Goal: Information Seeking & Learning: Learn about a topic

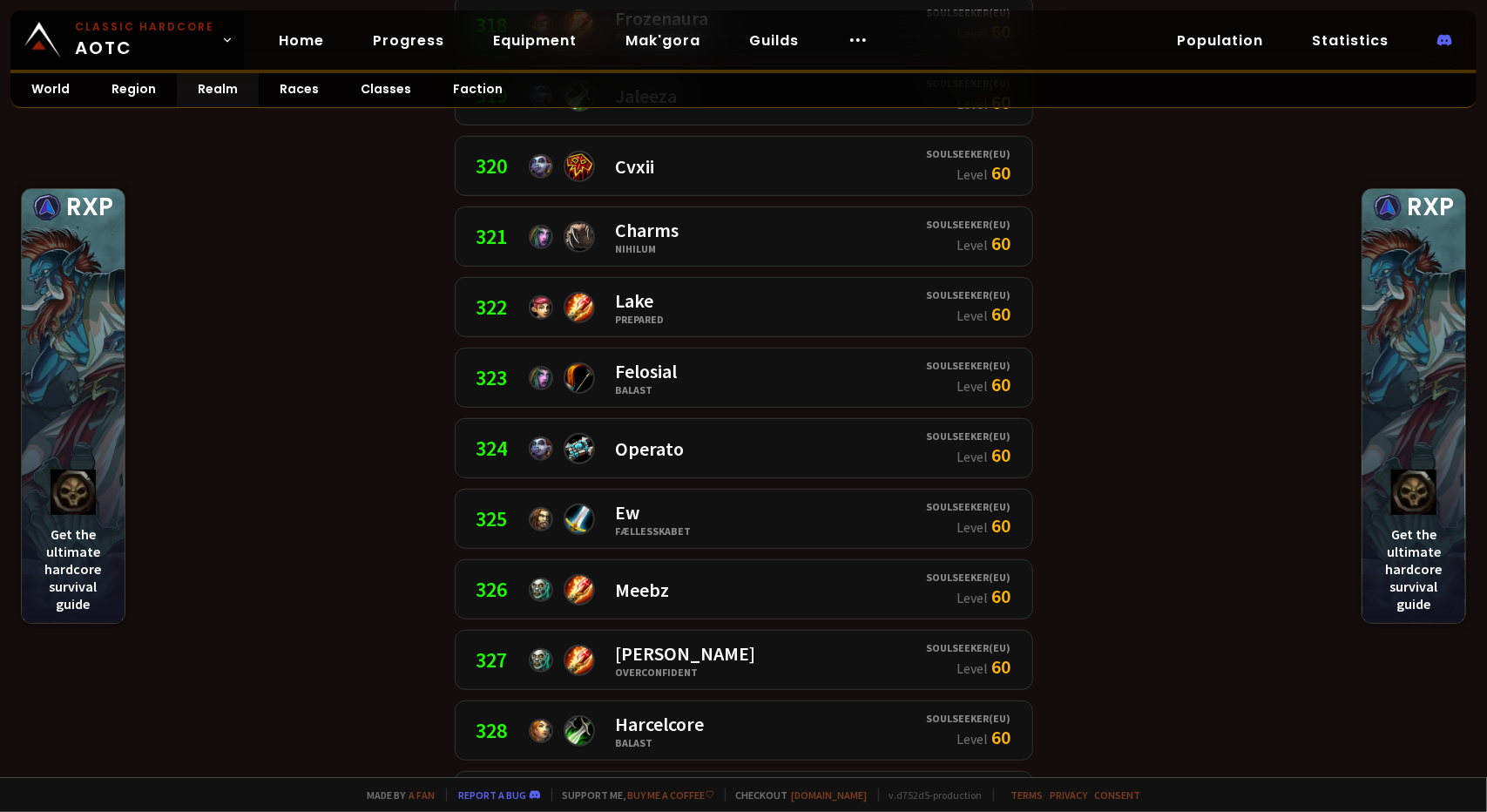
scroll to position [22028, 0]
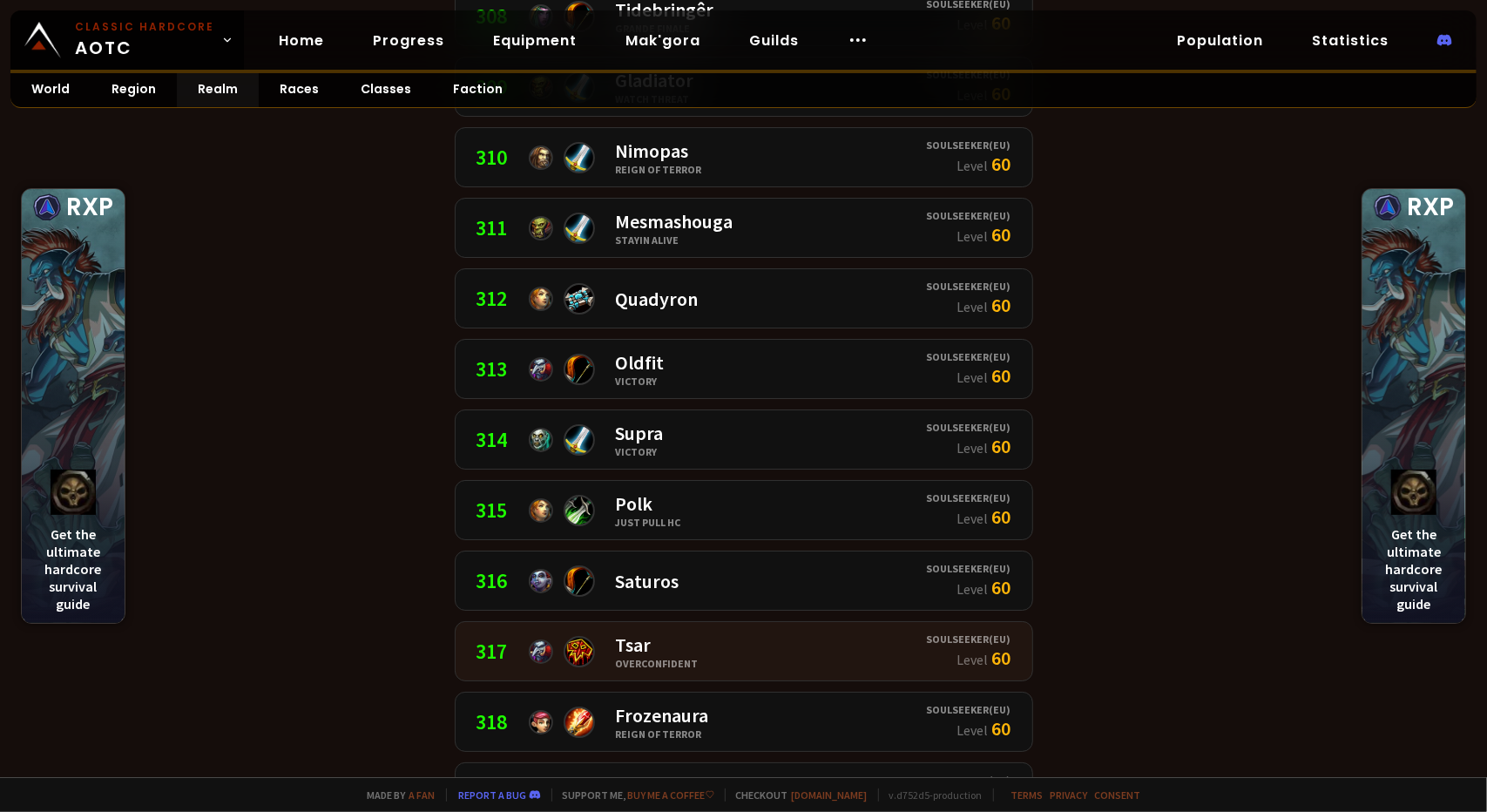
click at [632, 632] on div "Tsar" at bounding box center [657, 644] width 83 height 25
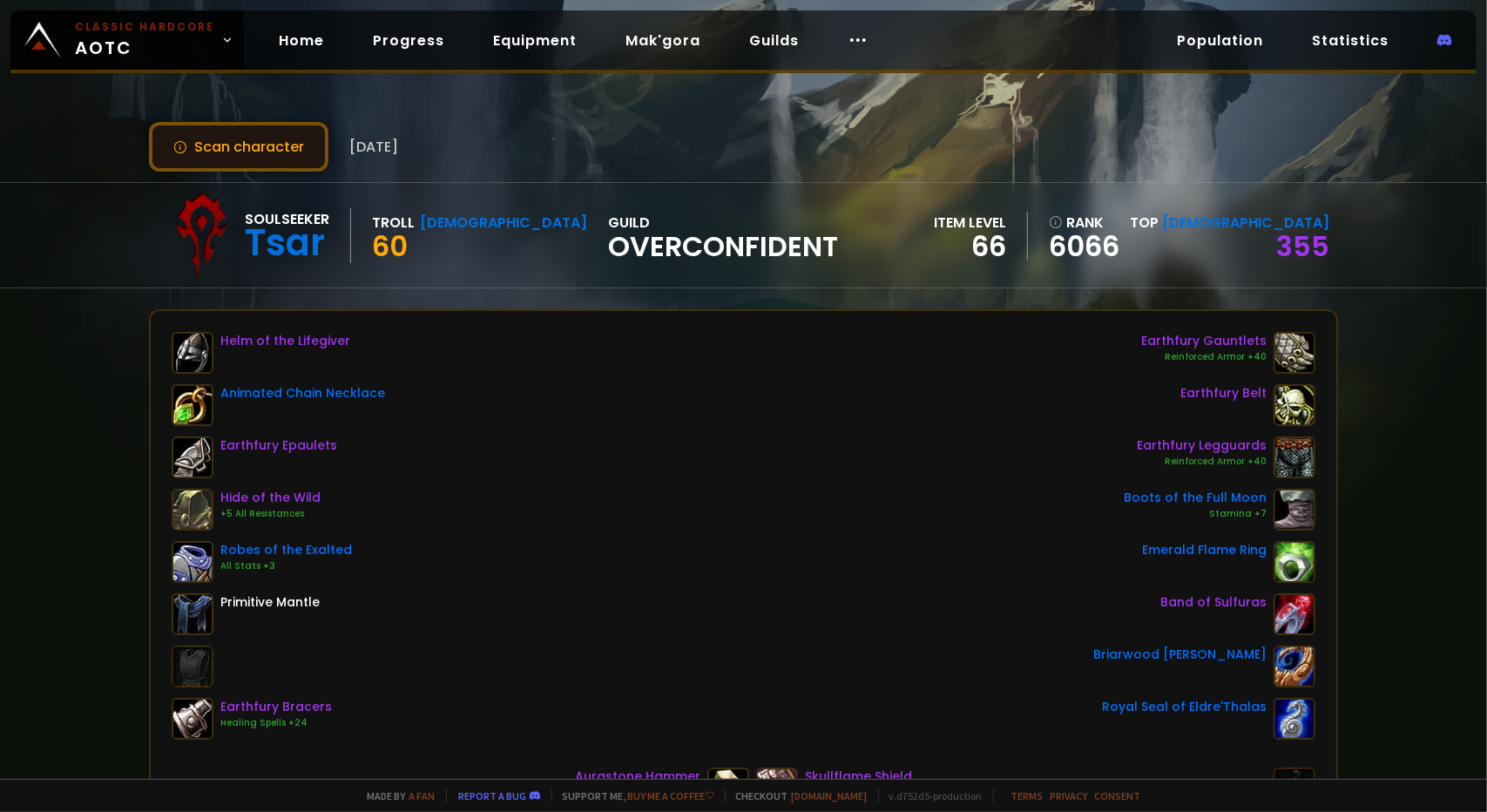
click at [240, 140] on button "Scan character" at bounding box center [238, 147] width 179 height 50
click at [750, 43] on link "Guilds" at bounding box center [773, 41] width 77 height 36
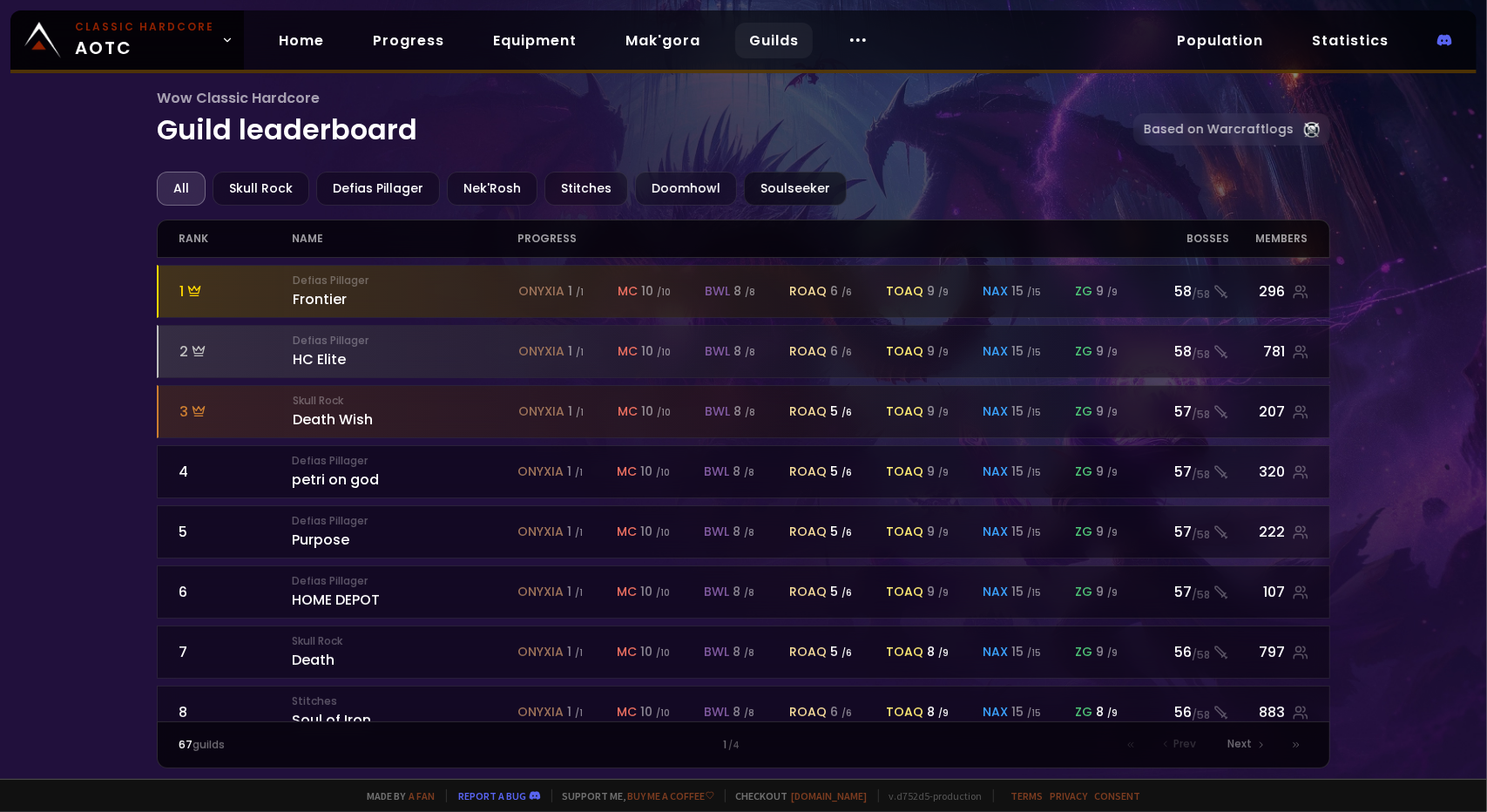
click at [792, 189] on div "Soulseeker" at bounding box center [795, 188] width 103 height 34
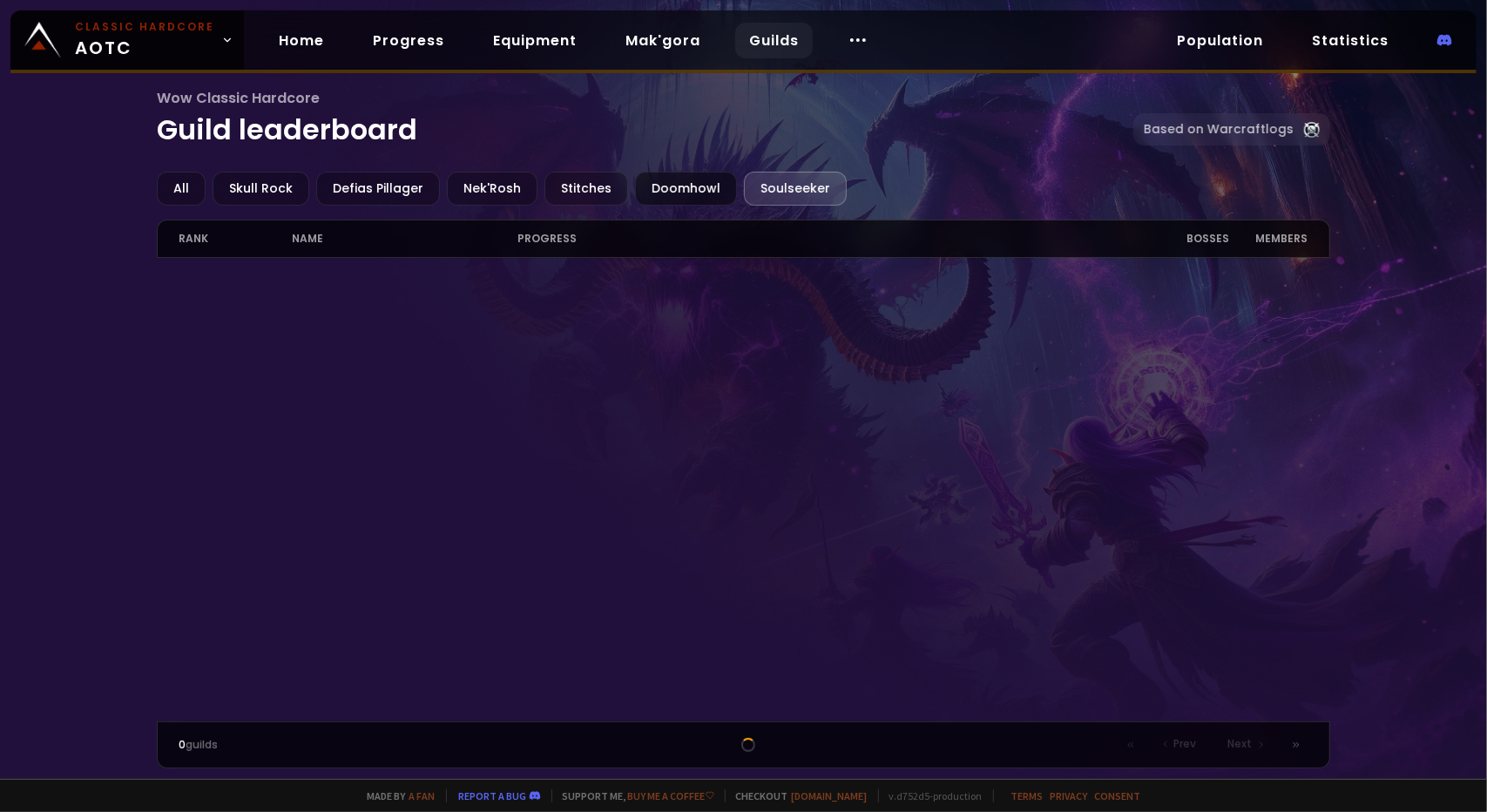
click at [702, 182] on div "Doomhowl" at bounding box center [685, 188] width 102 height 34
click at [758, 180] on div "Soulseeker" at bounding box center [795, 188] width 103 height 34
click at [254, 189] on div "Skull Rock" at bounding box center [261, 188] width 97 height 34
click at [831, 211] on div "All Skull Rock Defias Pillager Nek'Rosh Stitches Doomhowl Soulseeker rank name …" at bounding box center [743, 469] width 1172 height 597
click at [782, 187] on div "Soulseeker" at bounding box center [795, 188] width 103 height 34
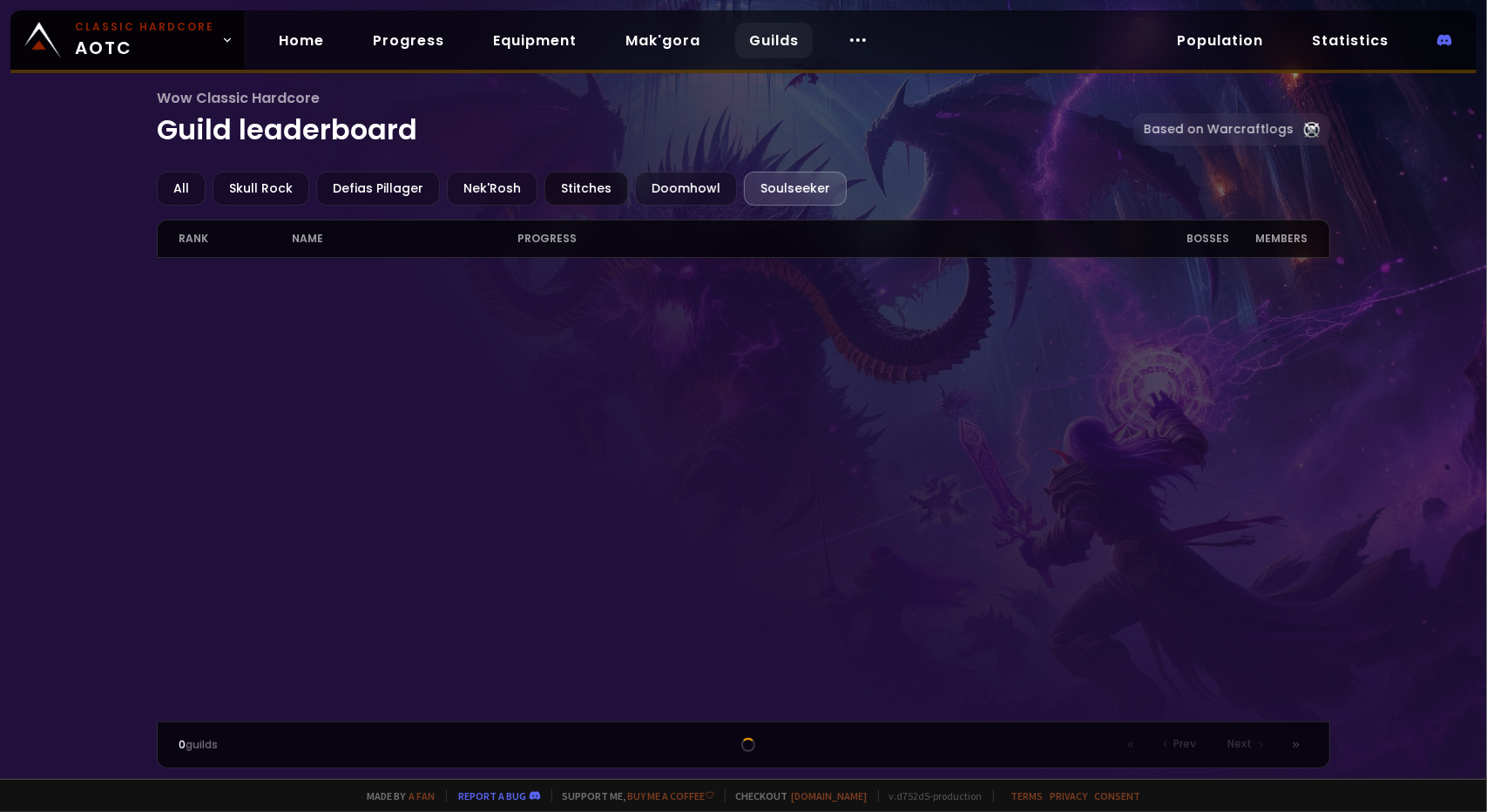
click at [573, 188] on div "Stitches" at bounding box center [586, 188] width 84 height 34
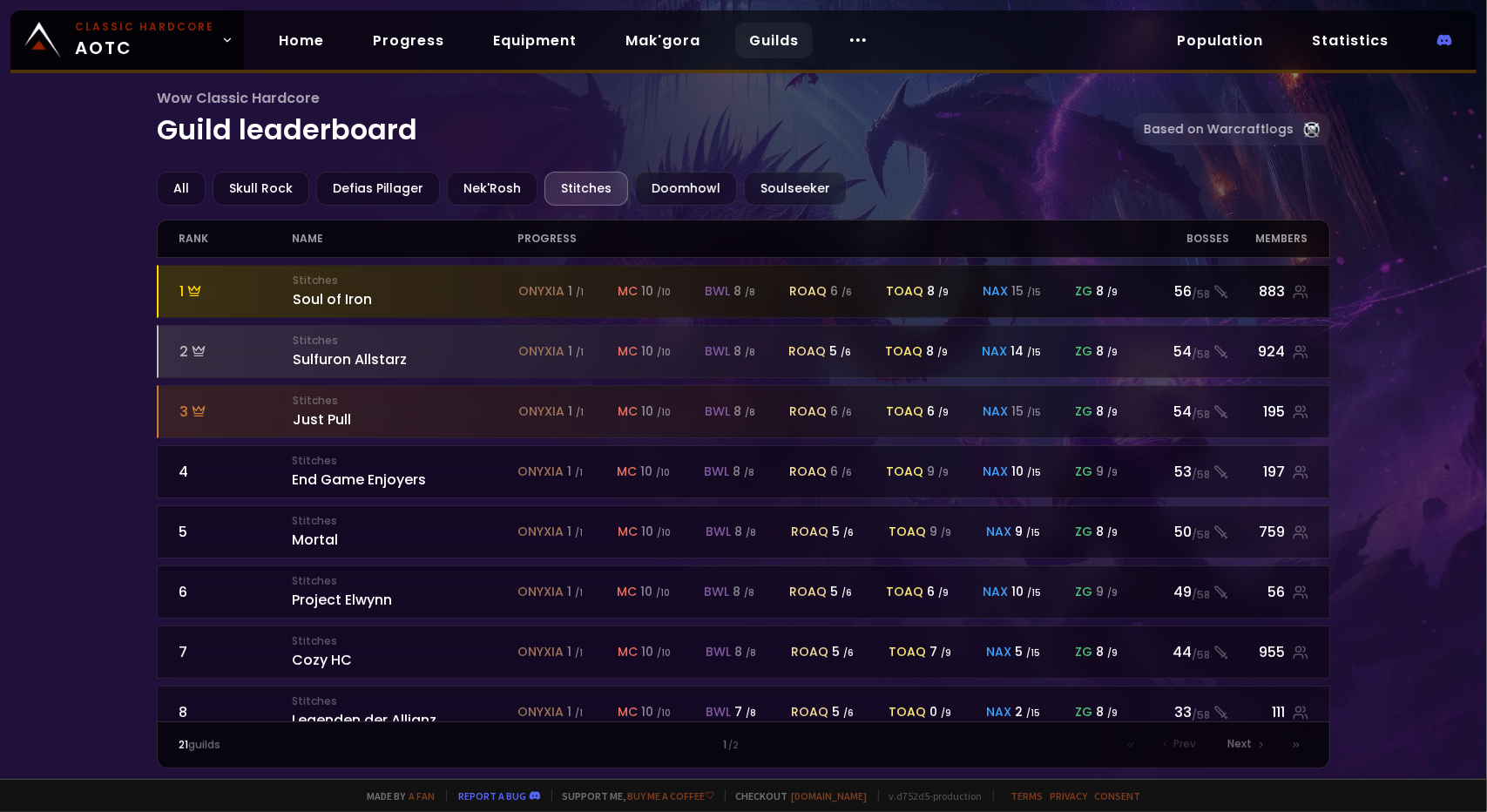
click at [1096, 286] on div "8 / 9" at bounding box center [1106, 290] width 22 height 18
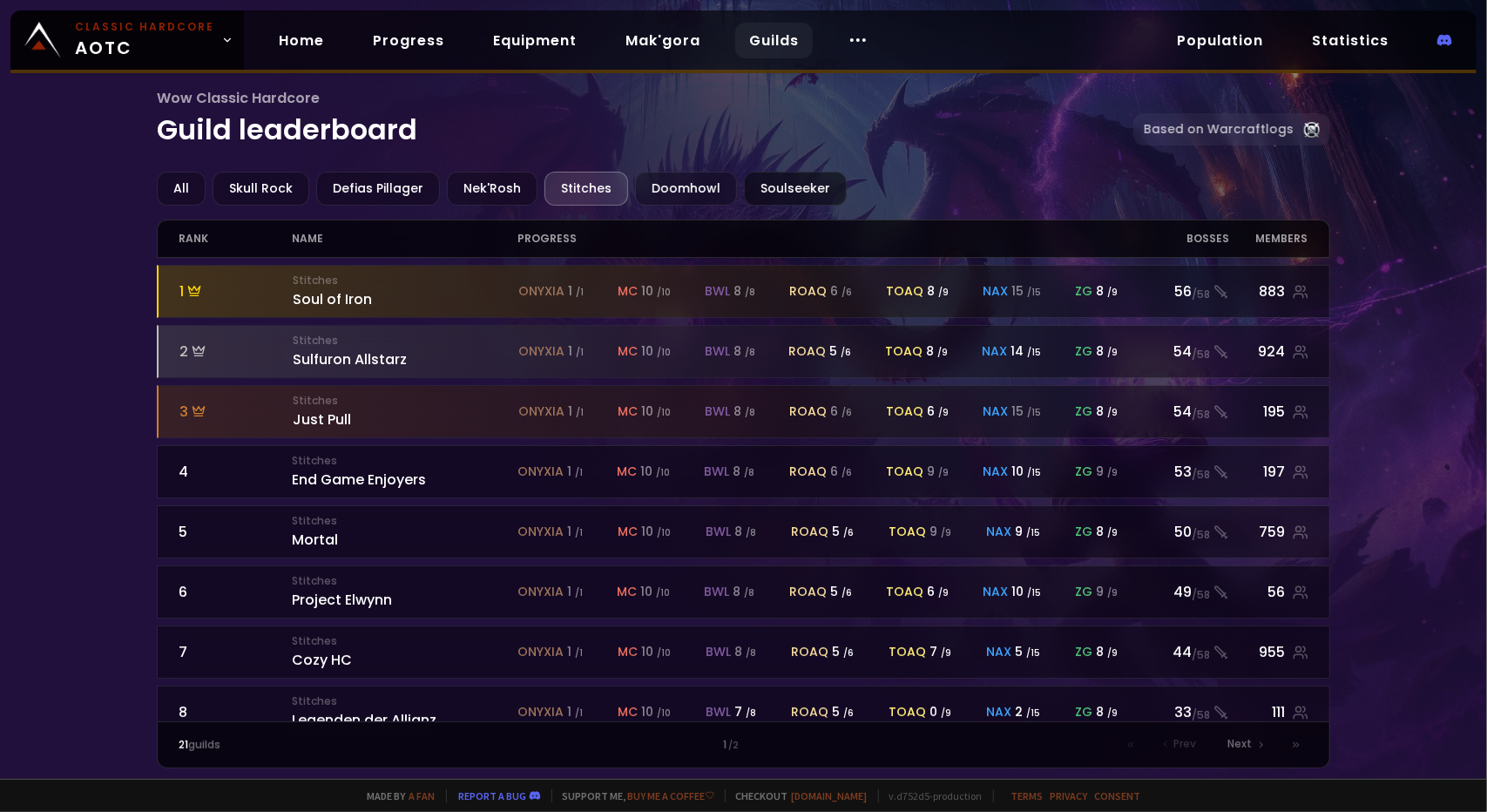
click at [777, 189] on div "Soulseeker" at bounding box center [795, 188] width 103 height 34
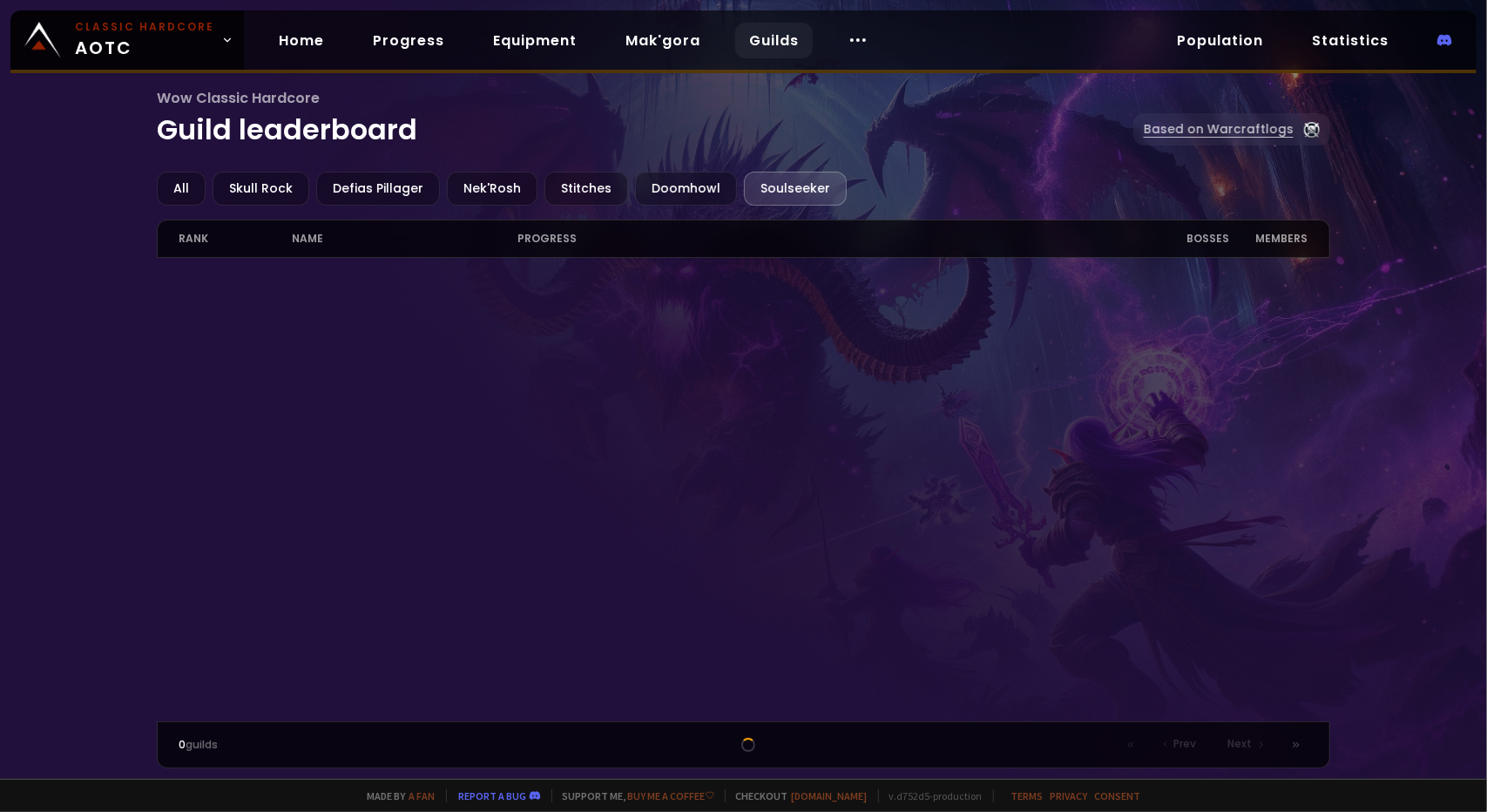
click at [1279, 131] on link "Based on Warcraftlogs" at bounding box center [1231, 129] width 197 height 32
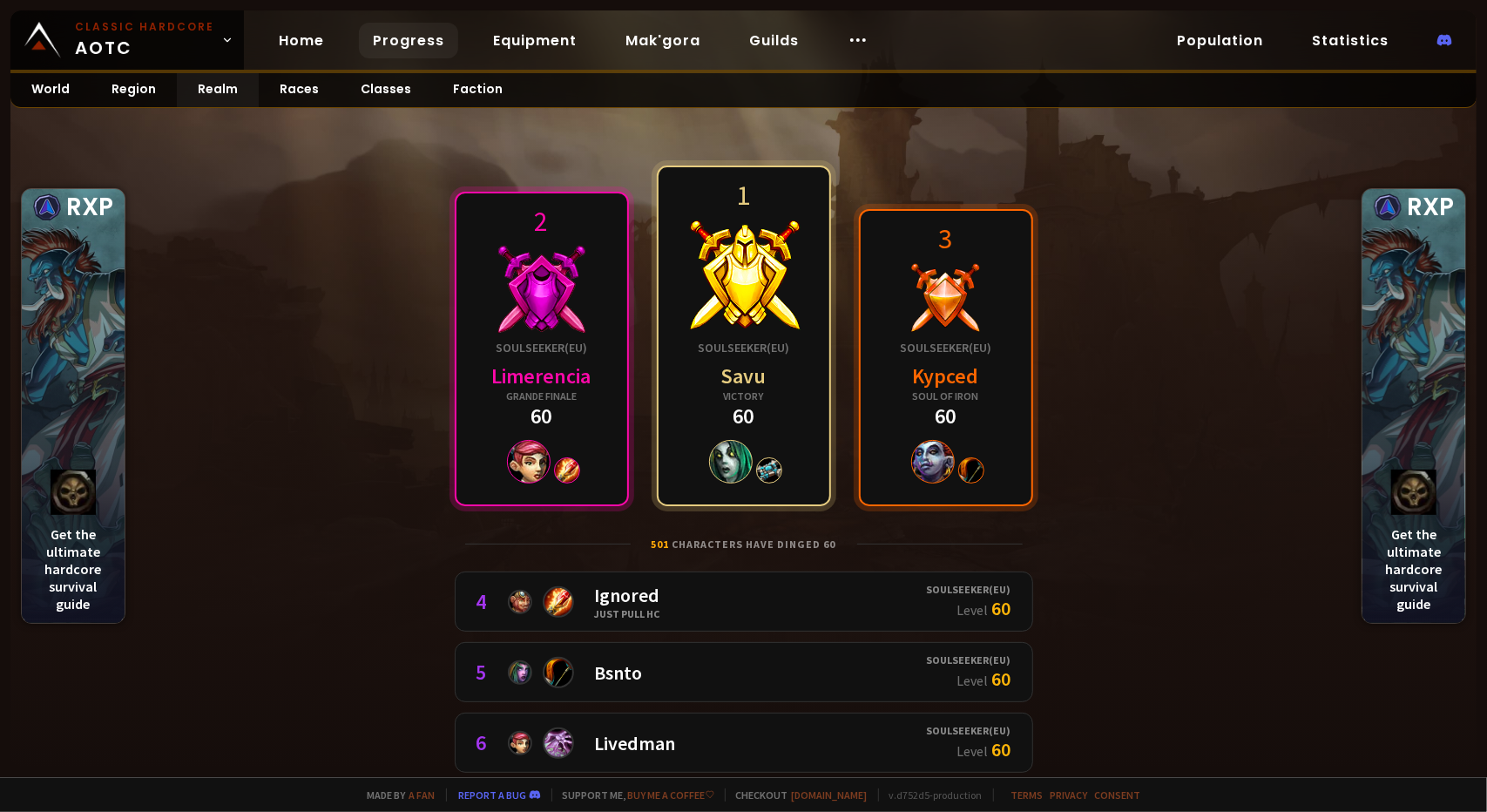
click at [425, 37] on link "Progress" at bounding box center [408, 41] width 99 height 36
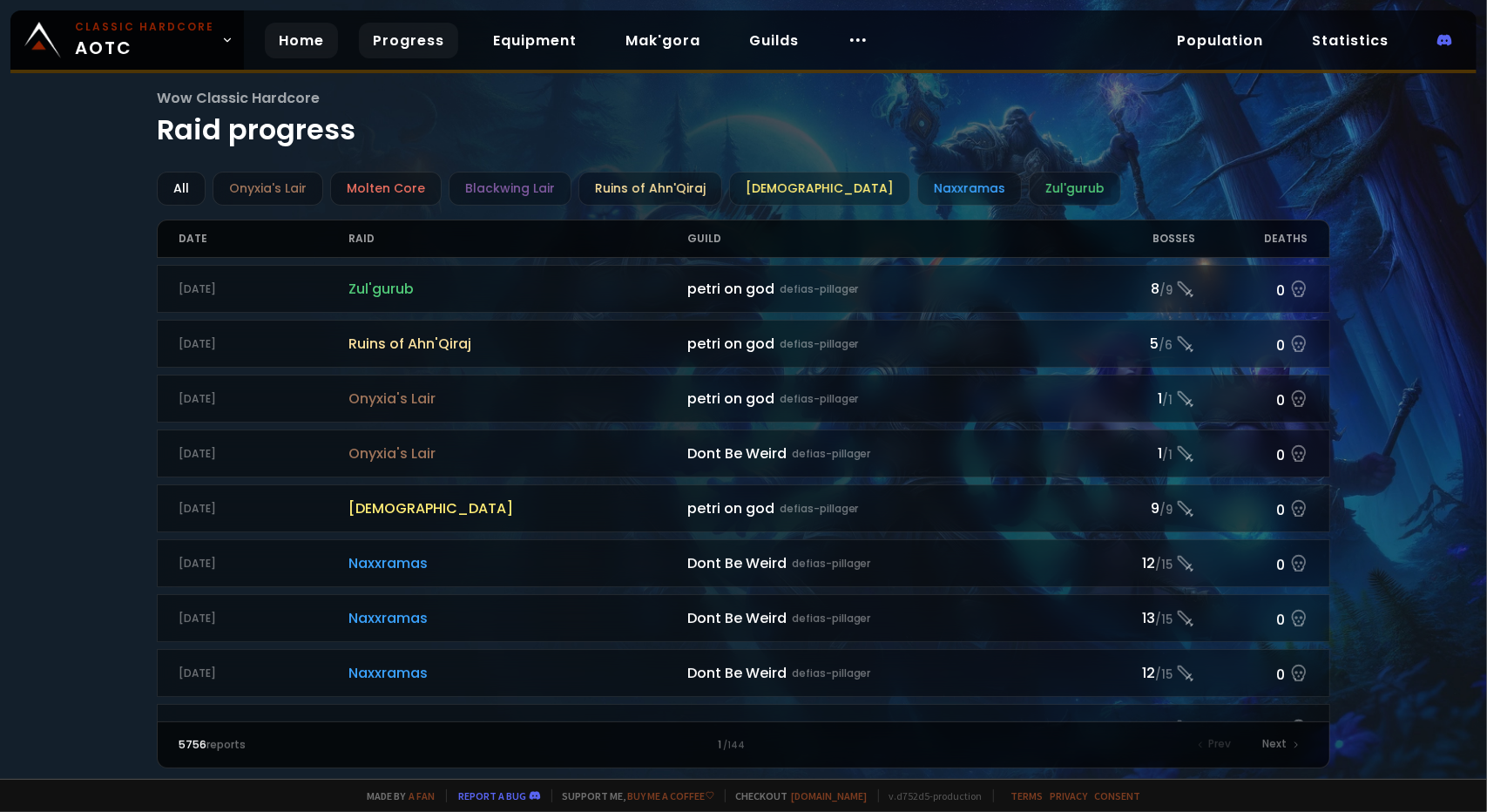
click at [319, 39] on link "Home" at bounding box center [301, 41] width 73 height 36
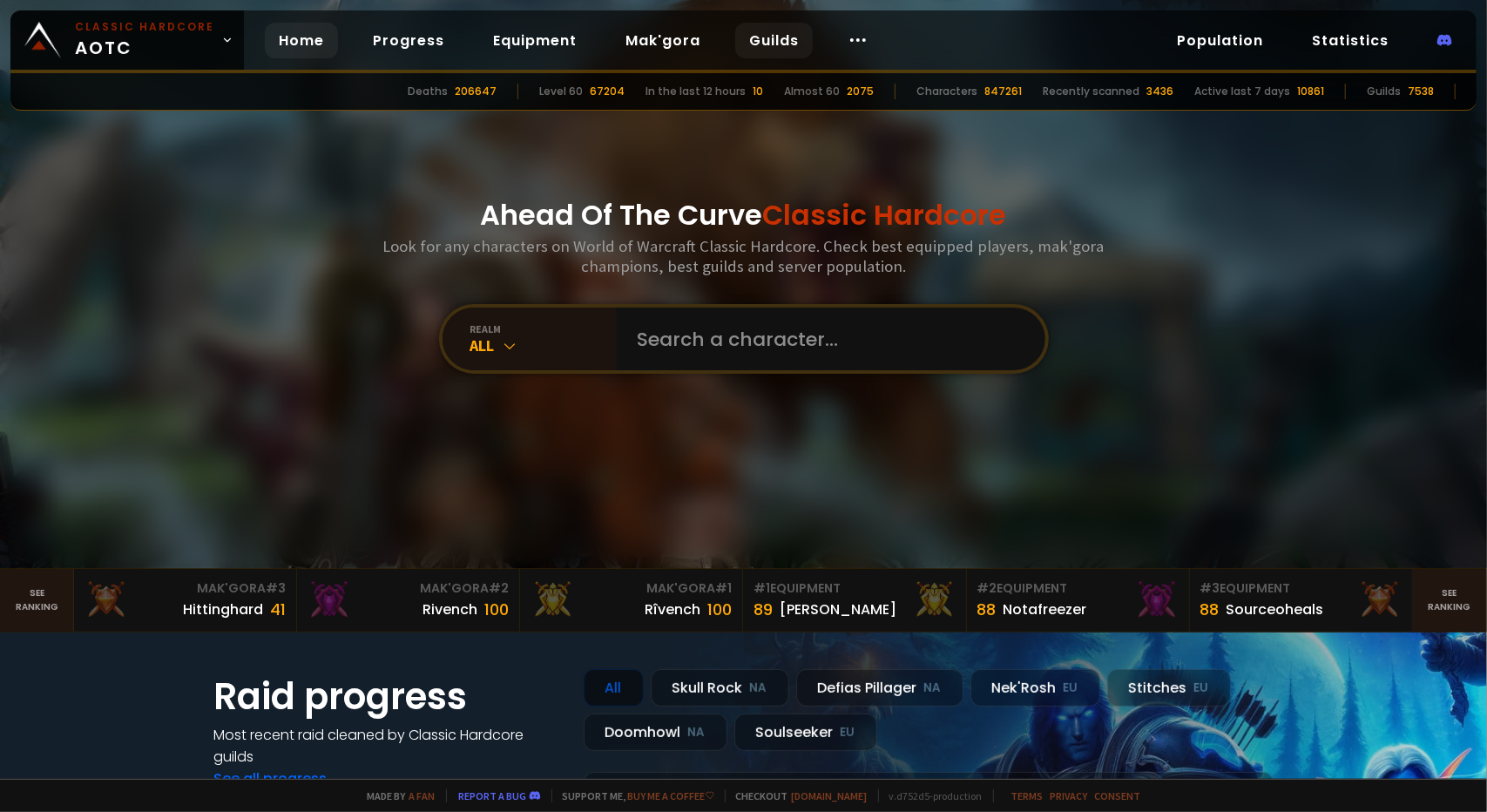
click at [788, 44] on link "Guilds" at bounding box center [773, 41] width 77 height 36
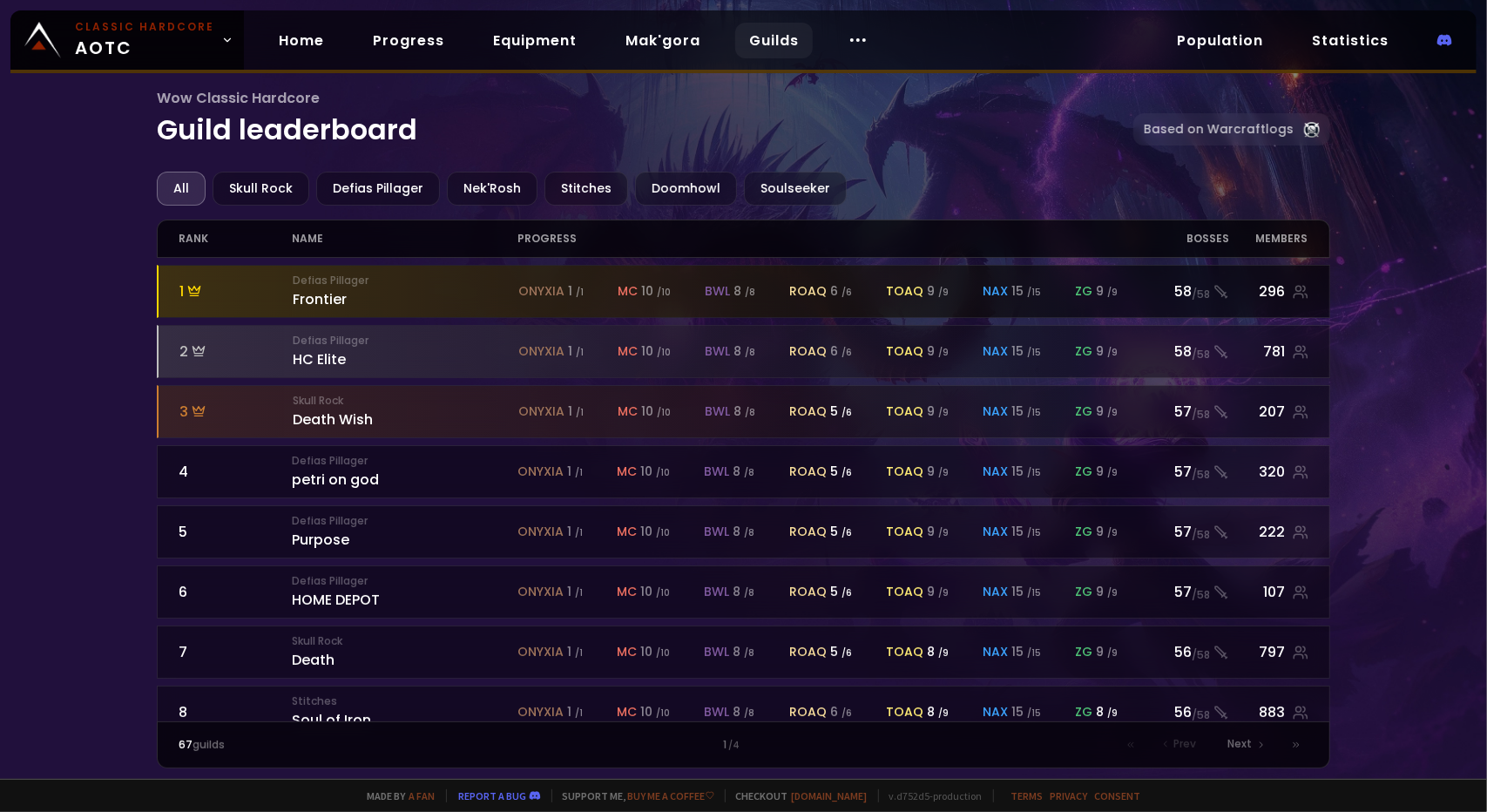
click at [416, 295] on div "Defias Pillager Frontier" at bounding box center [405, 290] width 226 height 37
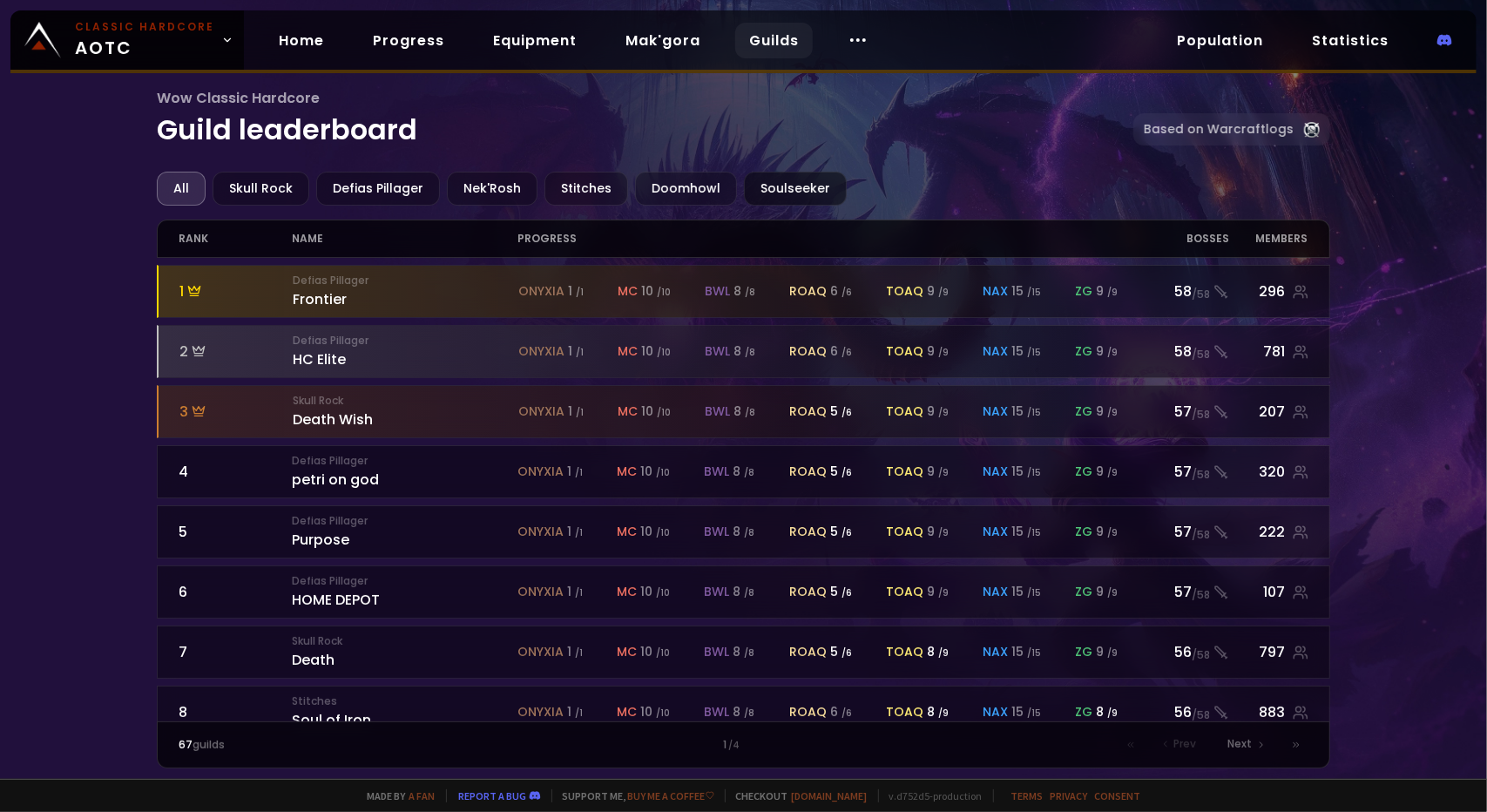
click at [766, 183] on div "Soulseeker" at bounding box center [795, 188] width 103 height 34
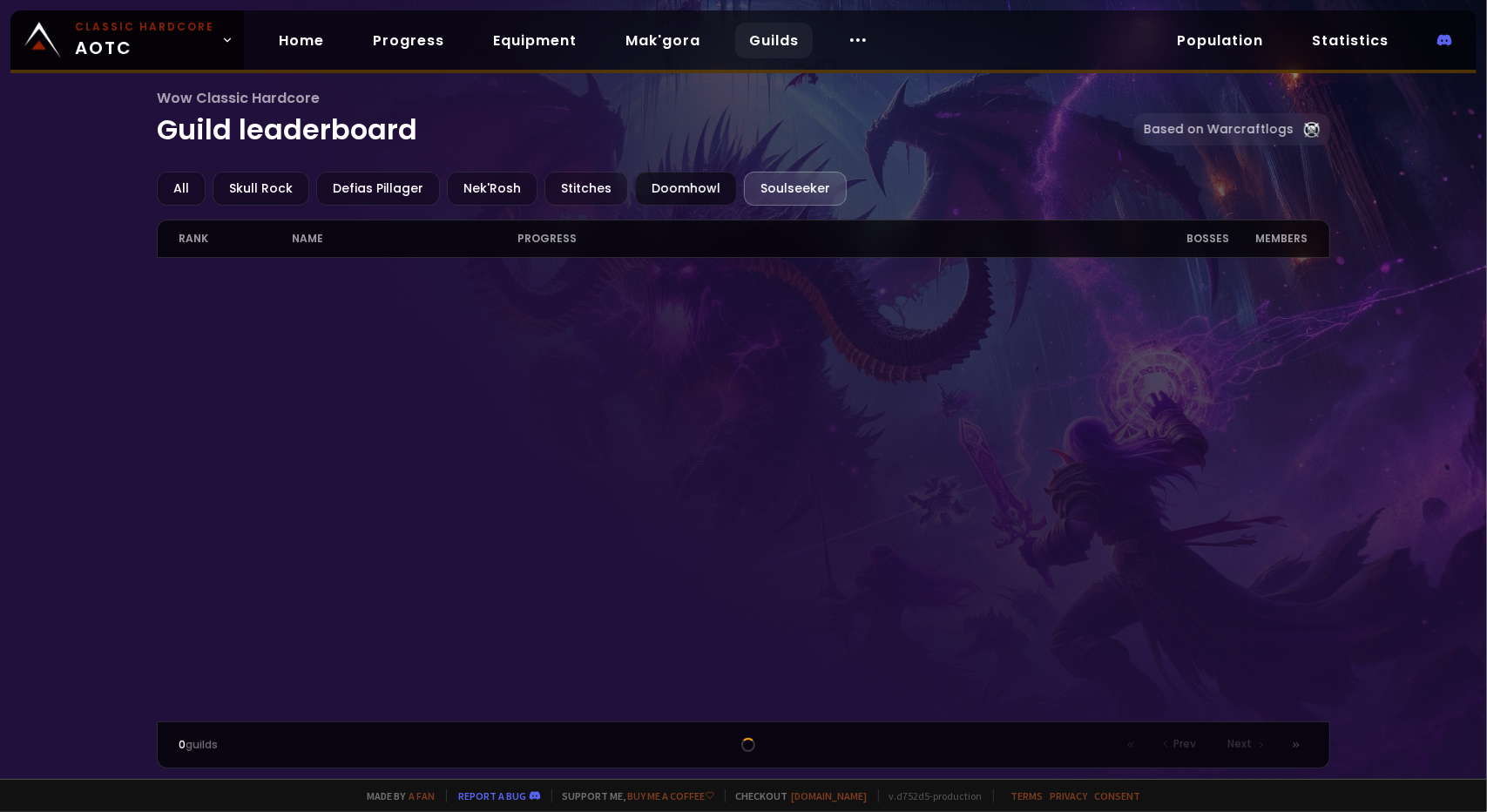
click at [655, 175] on div "Doomhowl" at bounding box center [685, 188] width 102 height 34
click at [573, 188] on div "Stitches" at bounding box center [586, 188] width 84 height 34
drag, startPoint x: 495, startPoint y: 188, endPoint x: 486, endPoint y: 189, distance: 9.1
click at [493, 188] on div "Nek'Rosh" at bounding box center [491, 188] width 90 height 34
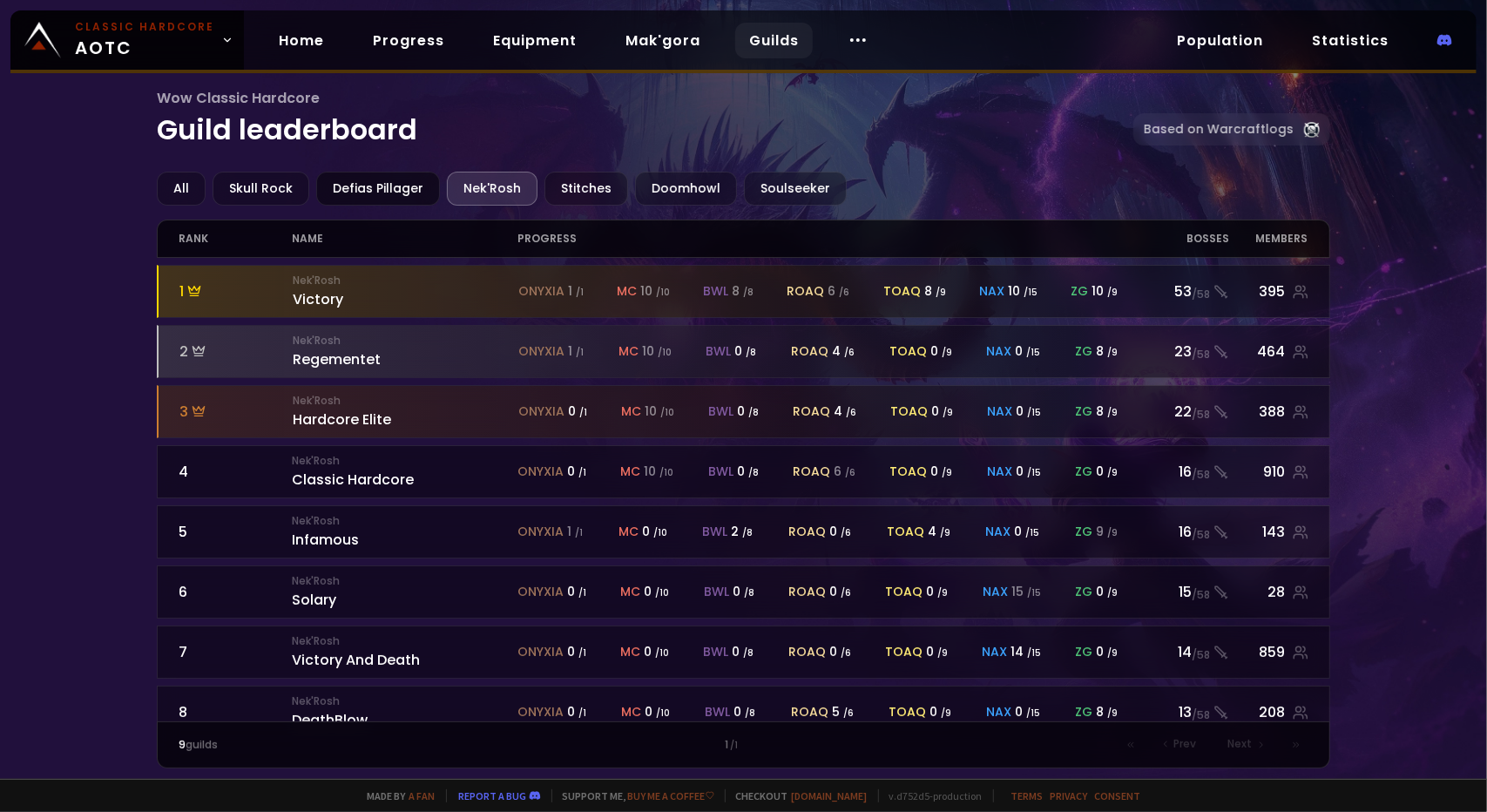
click at [409, 182] on div "Defias Pillager" at bounding box center [378, 188] width 124 height 34
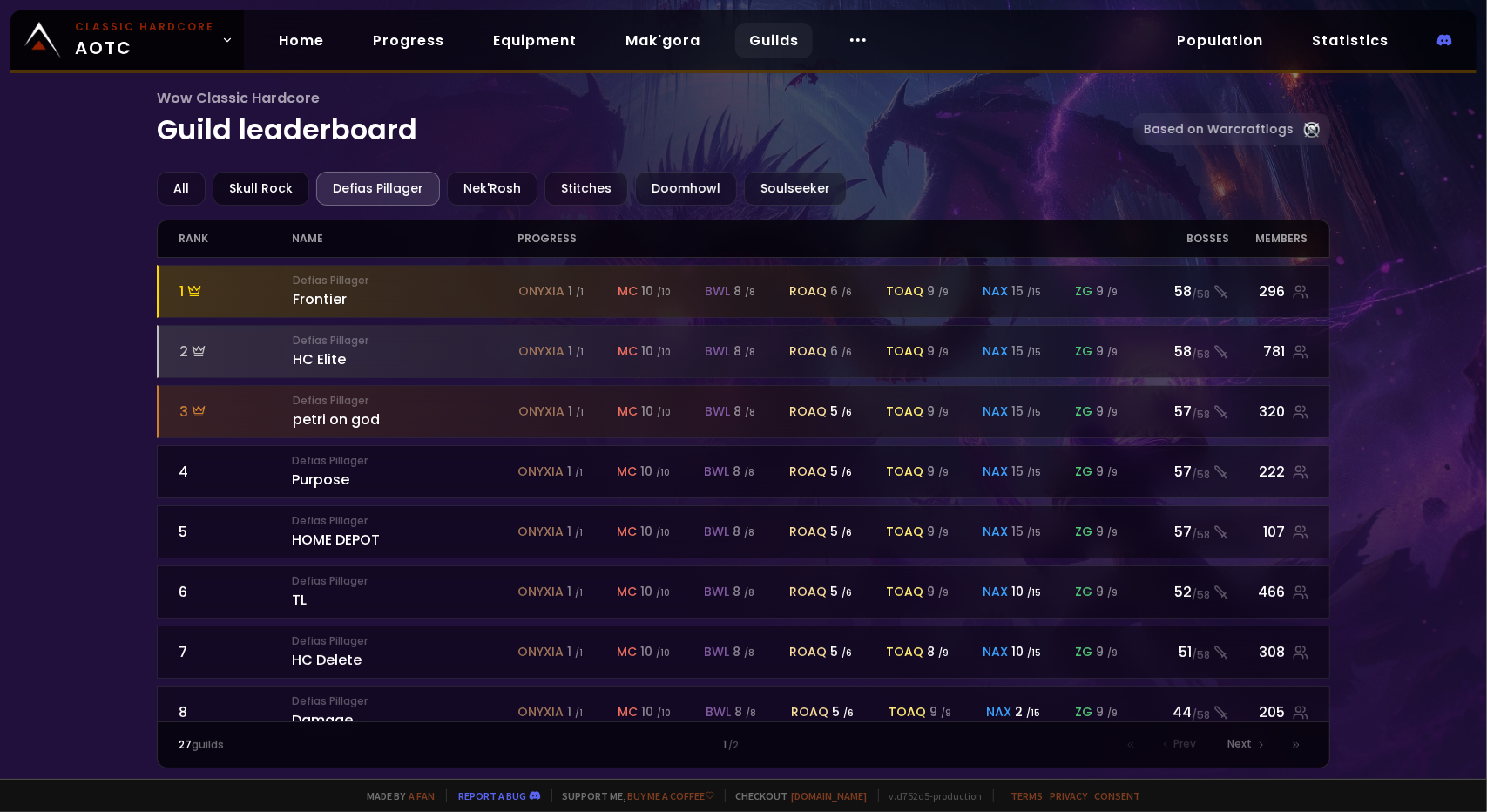
click at [278, 188] on div "Skull Rock" at bounding box center [261, 188] width 97 height 34
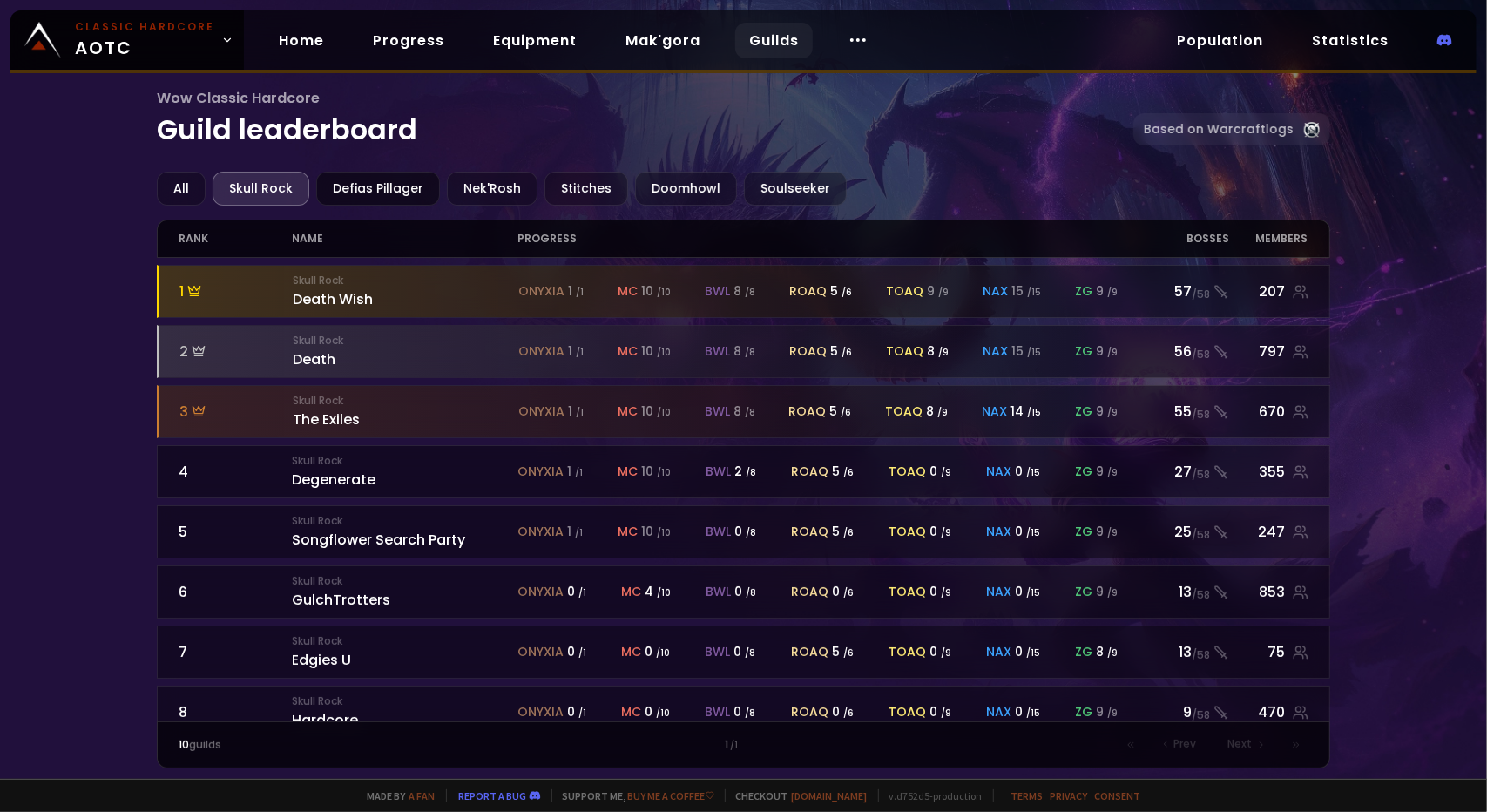
click at [361, 180] on div "Defias Pillager" at bounding box center [378, 188] width 124 height 34
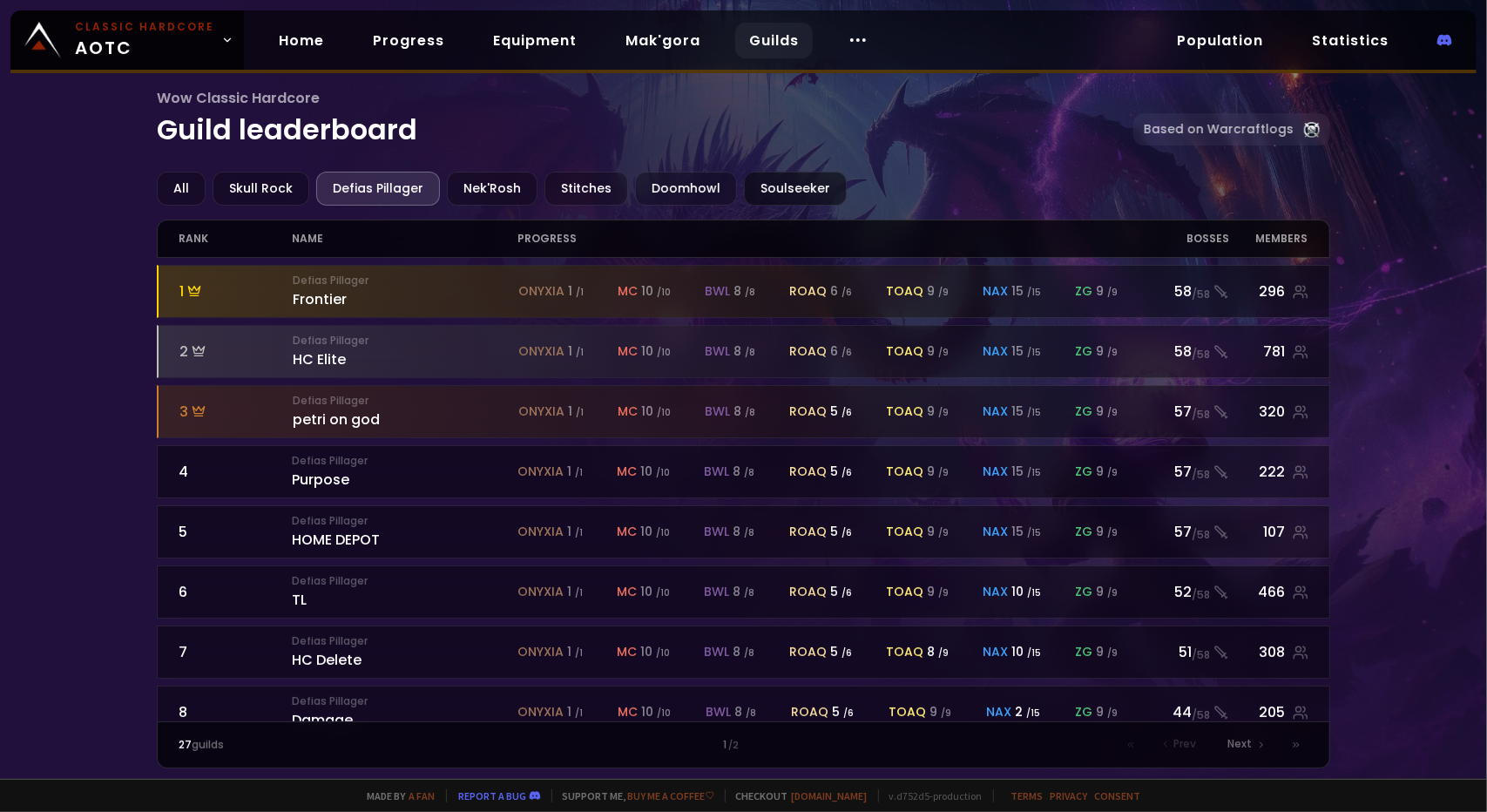
click at [744, 184] on div "Soulseeker" at bounding box center [795, 188] width 103 height 34
